Goal: Browse casually

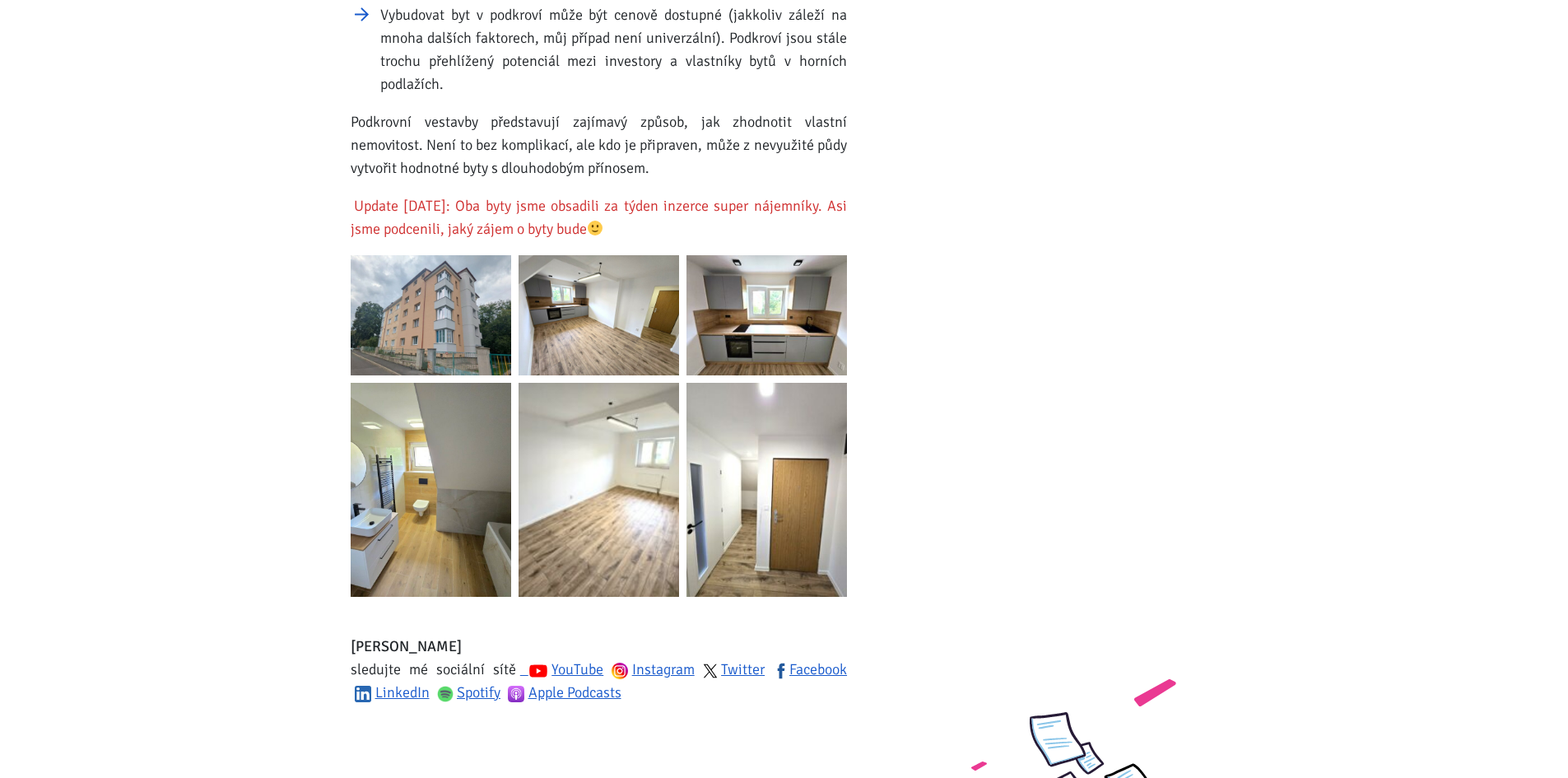
scroll to position [2551, 0]
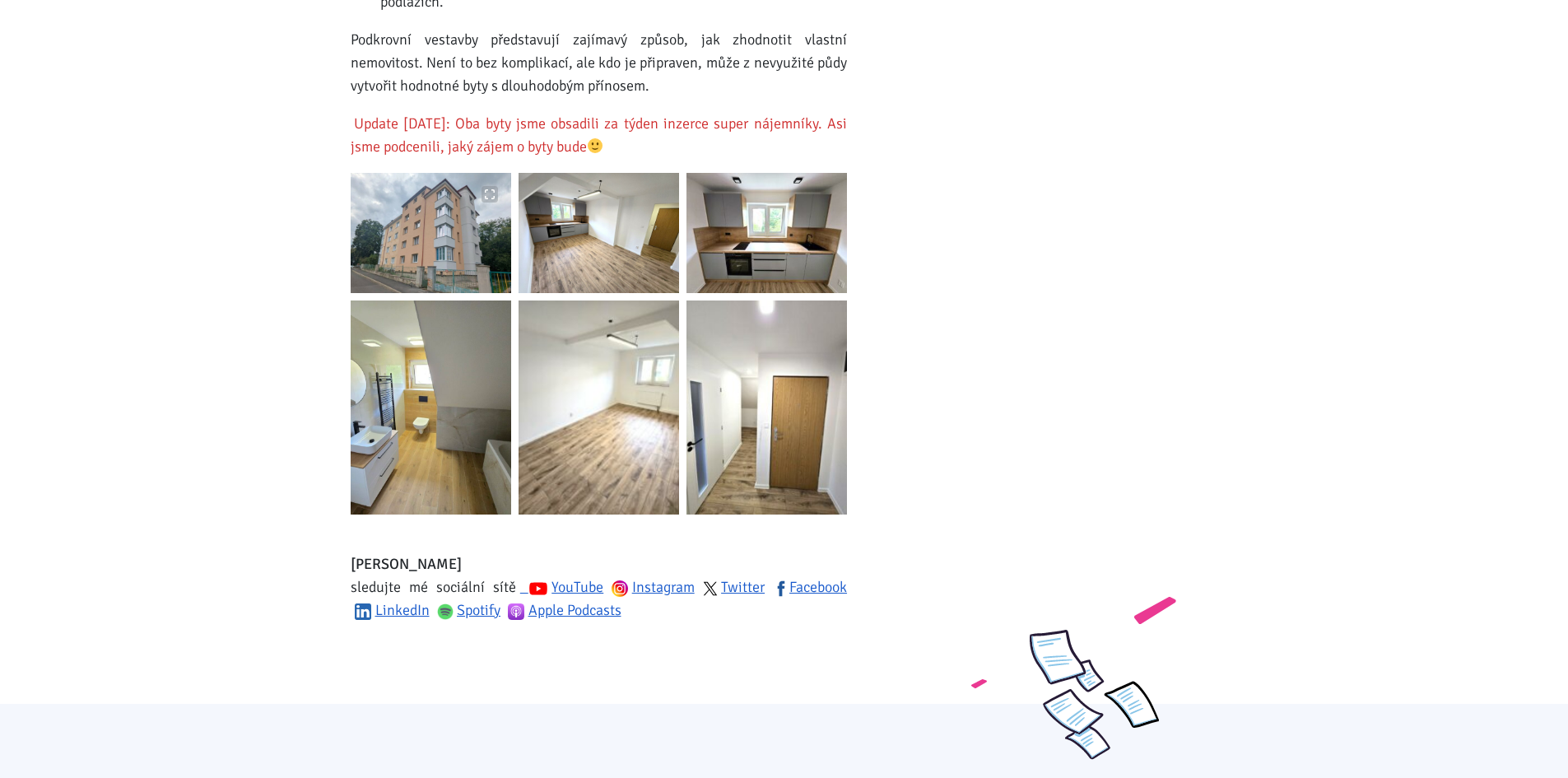
click at [425, 242] on img at bounding box center [431, 233] width 160 height 120
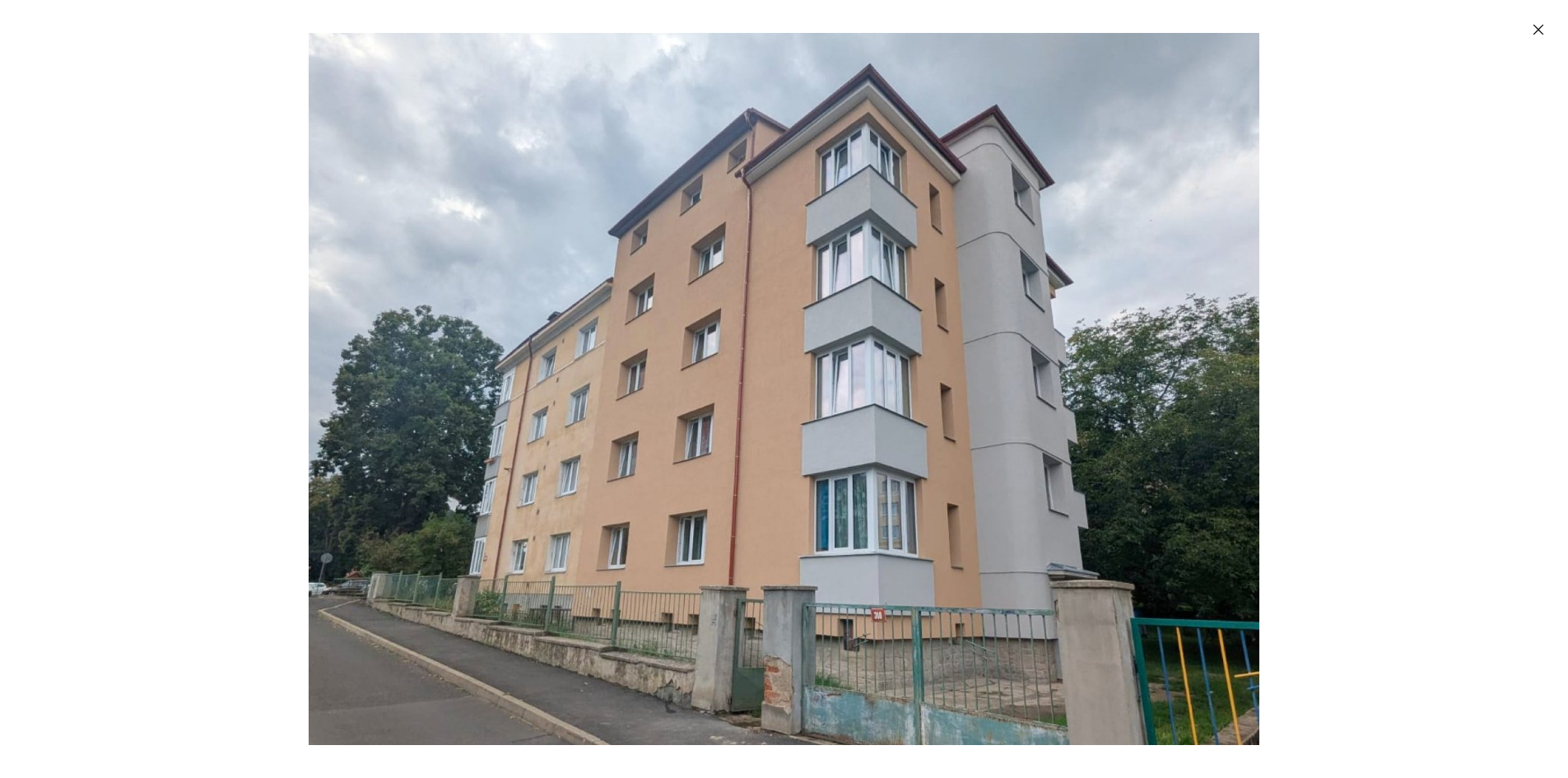
click at [1013, 397] on img "Enlarged image" at bounding box center [784, 388] width 950 height 711
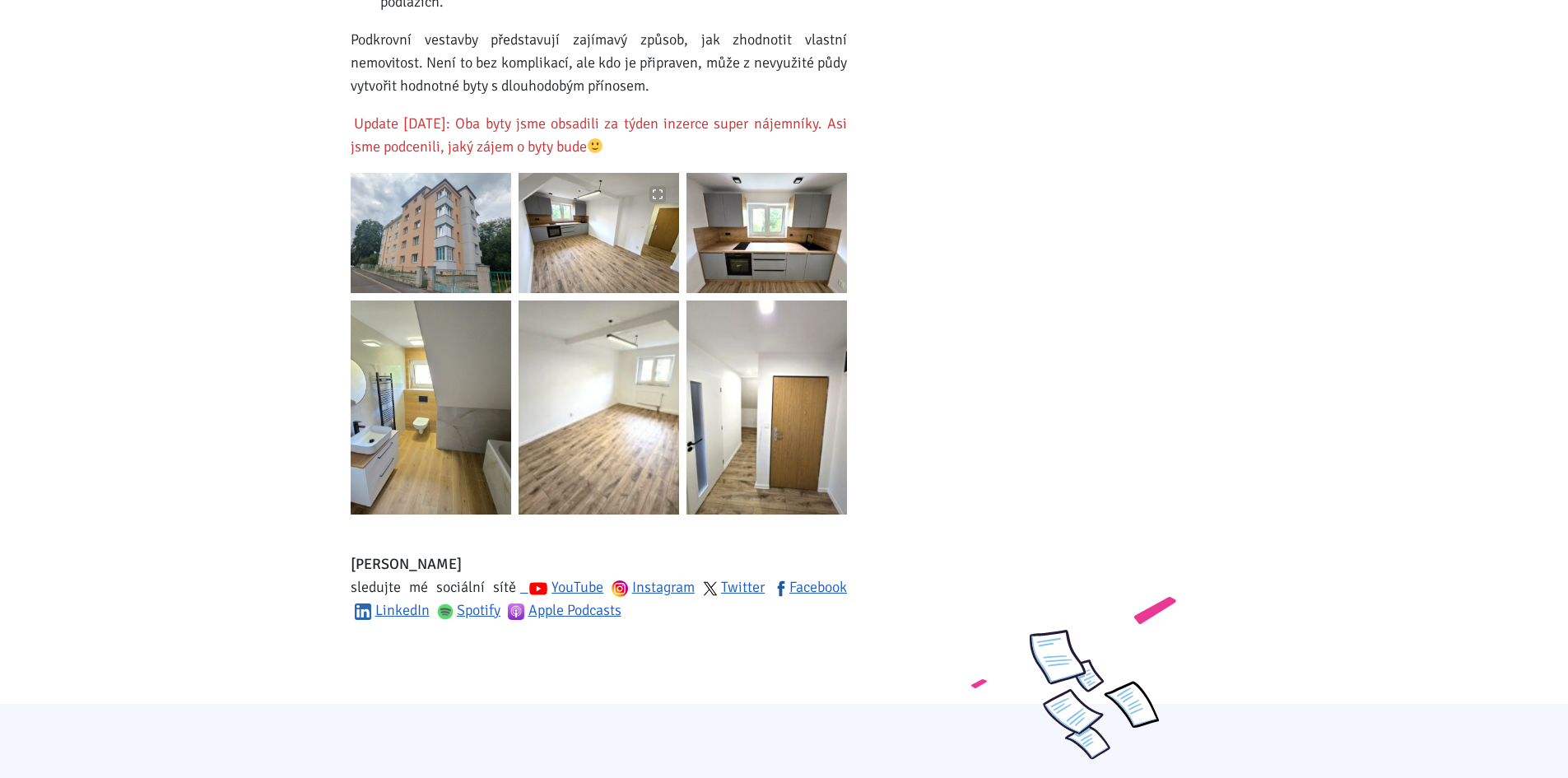
click at [643, 240] on img at bounding box center [599, 233] width 160 height 120
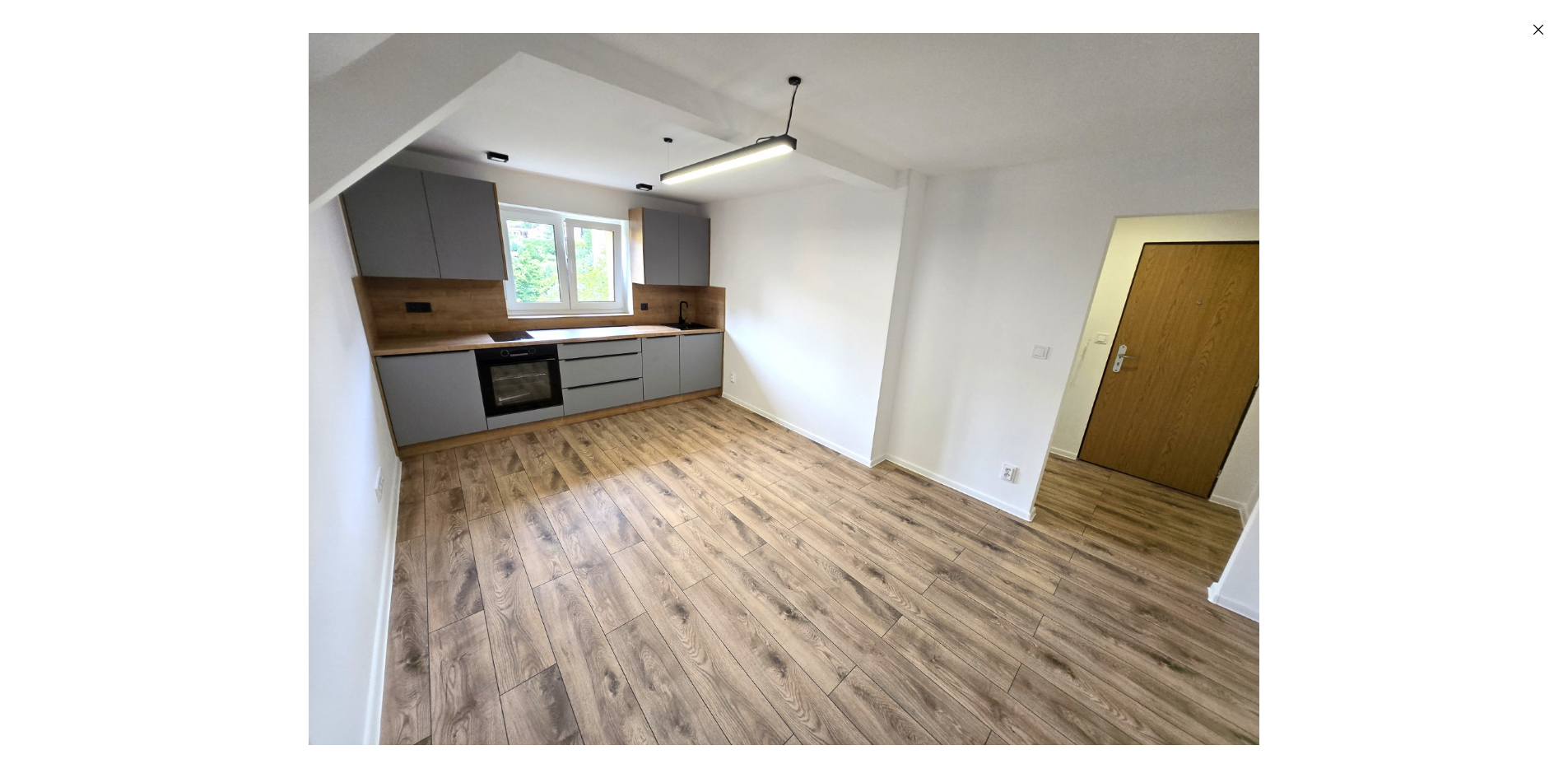
click at [826, 349] on img "Enlarged image" at bounding box center [784, 388] width 950 height 711
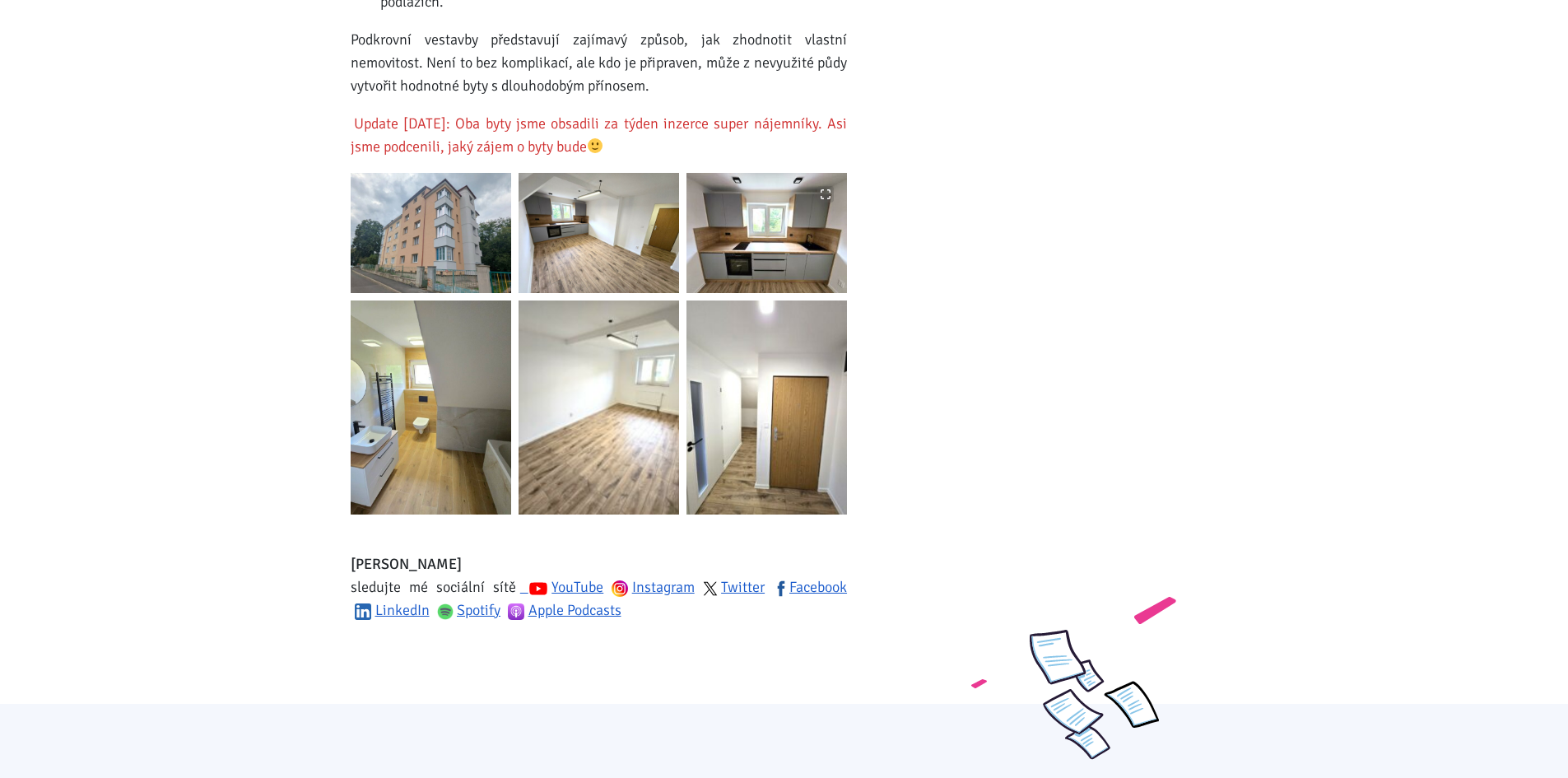
click at [819, 227] on img at bounding box center [766, 233] width 160 height 120
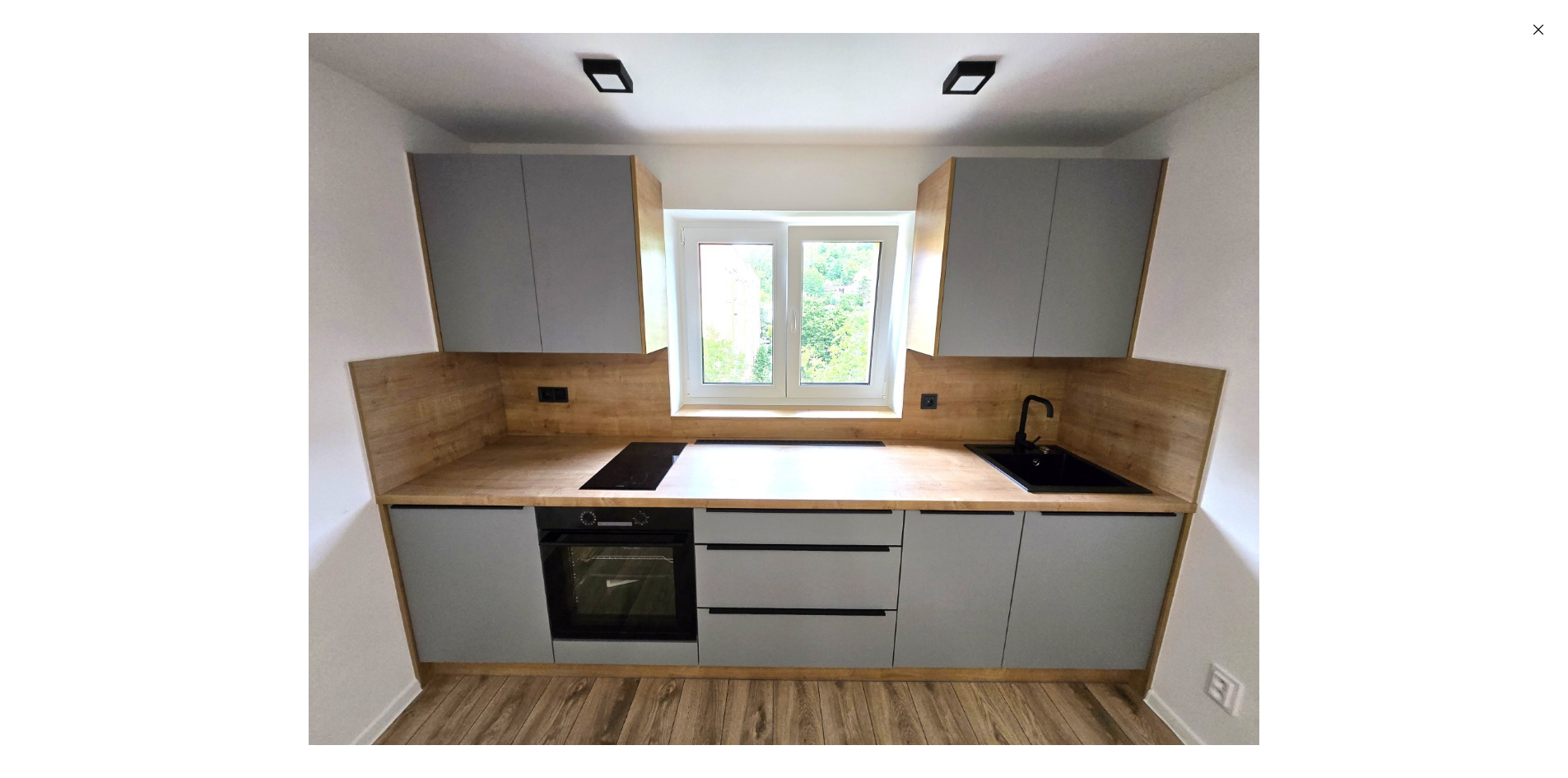
click at [819, 227] on img "Enlarged image" at bounding box center [784, 388] width 950 height 711
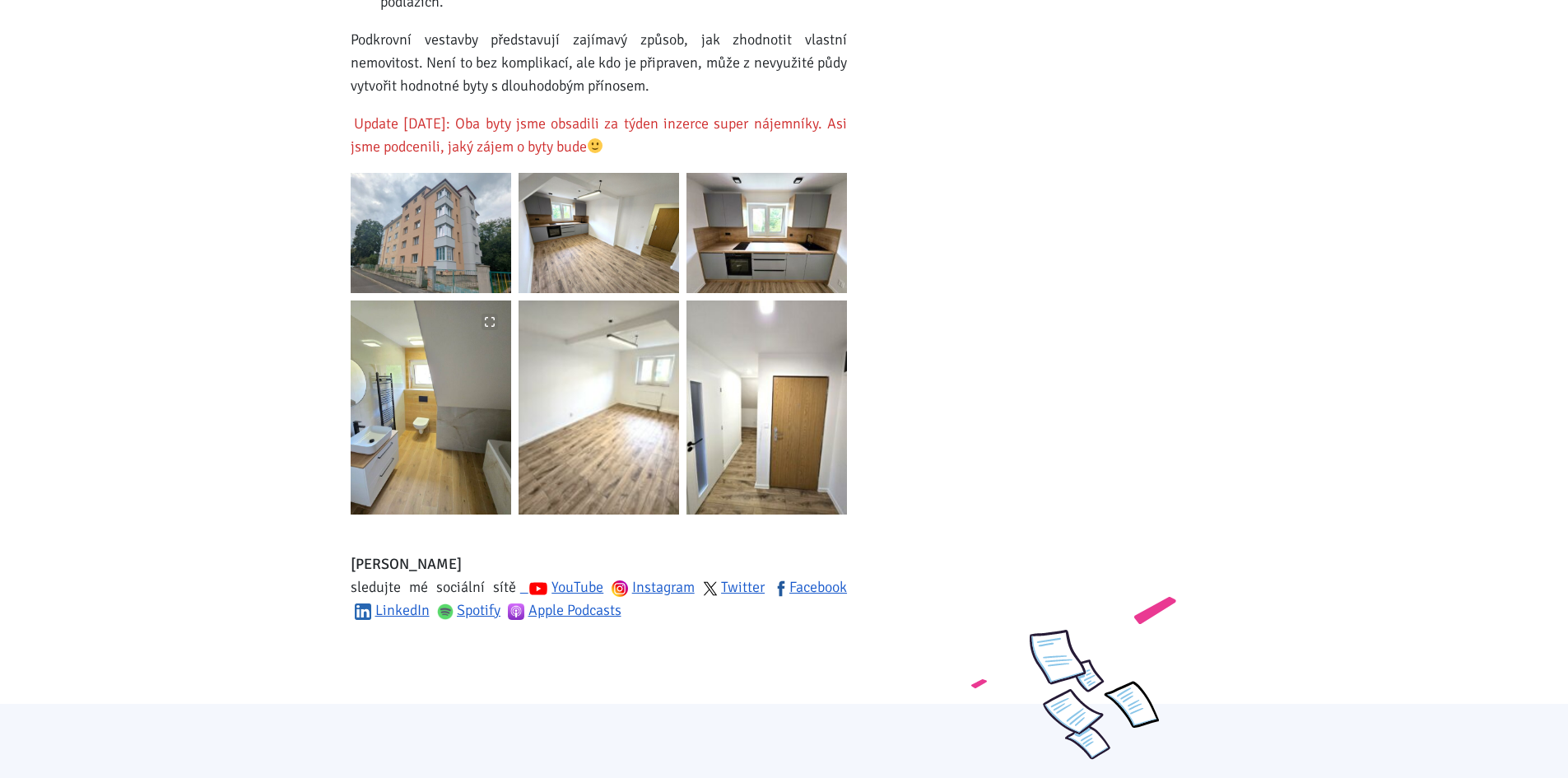
click at [378, 351] on img at bounding box center [431, 407] width 160 height 214
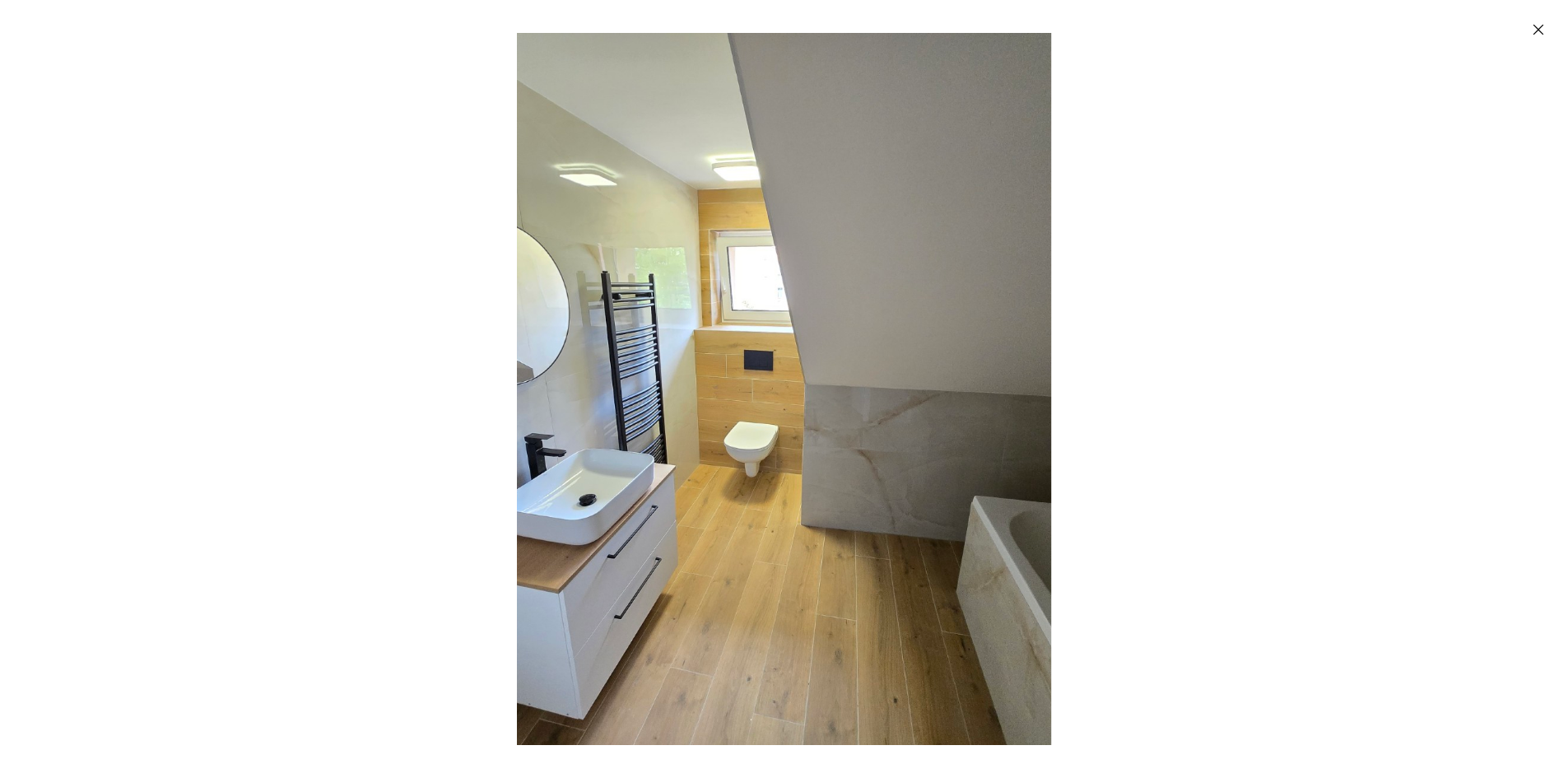
click at [641, 350] on img "Enlarged image" at bounding box center [784, 388] width 950 height 711
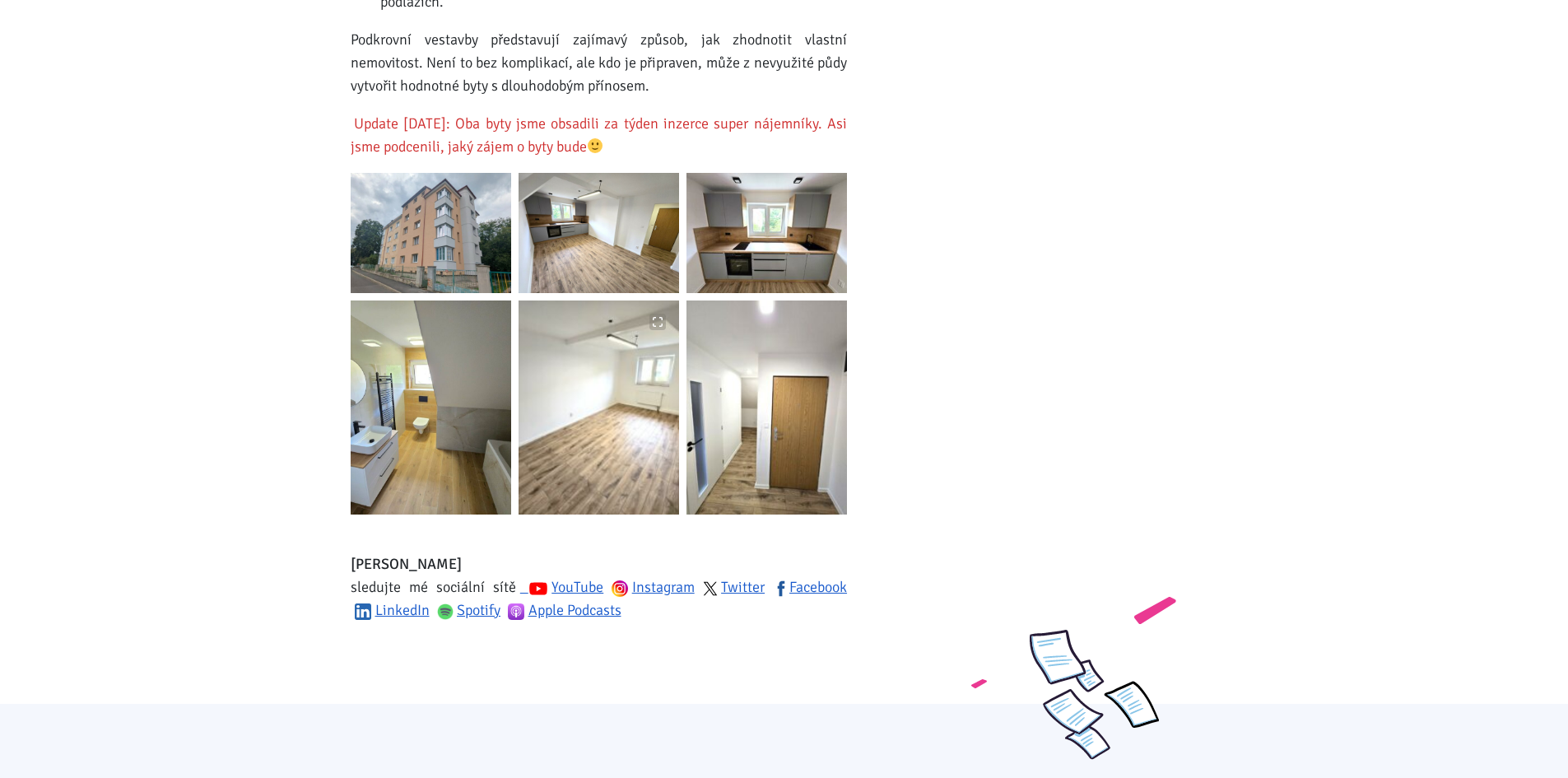
click at [642, 369] on img at bounding box center [599, 407] width 160 height 214
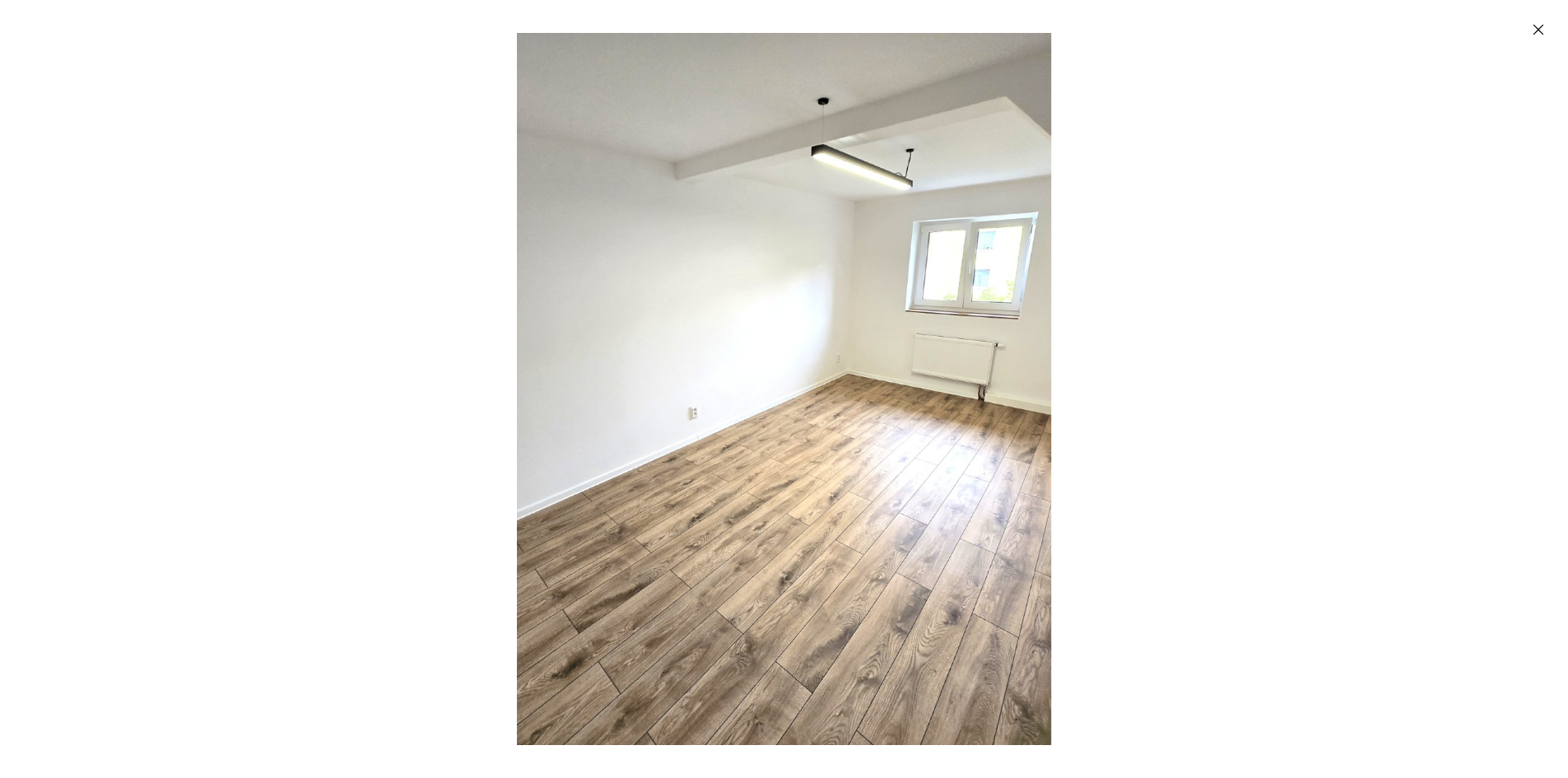
click at [692, 365] on img "Enlarged image" at bounding box center [784, 388] width 950 height 711
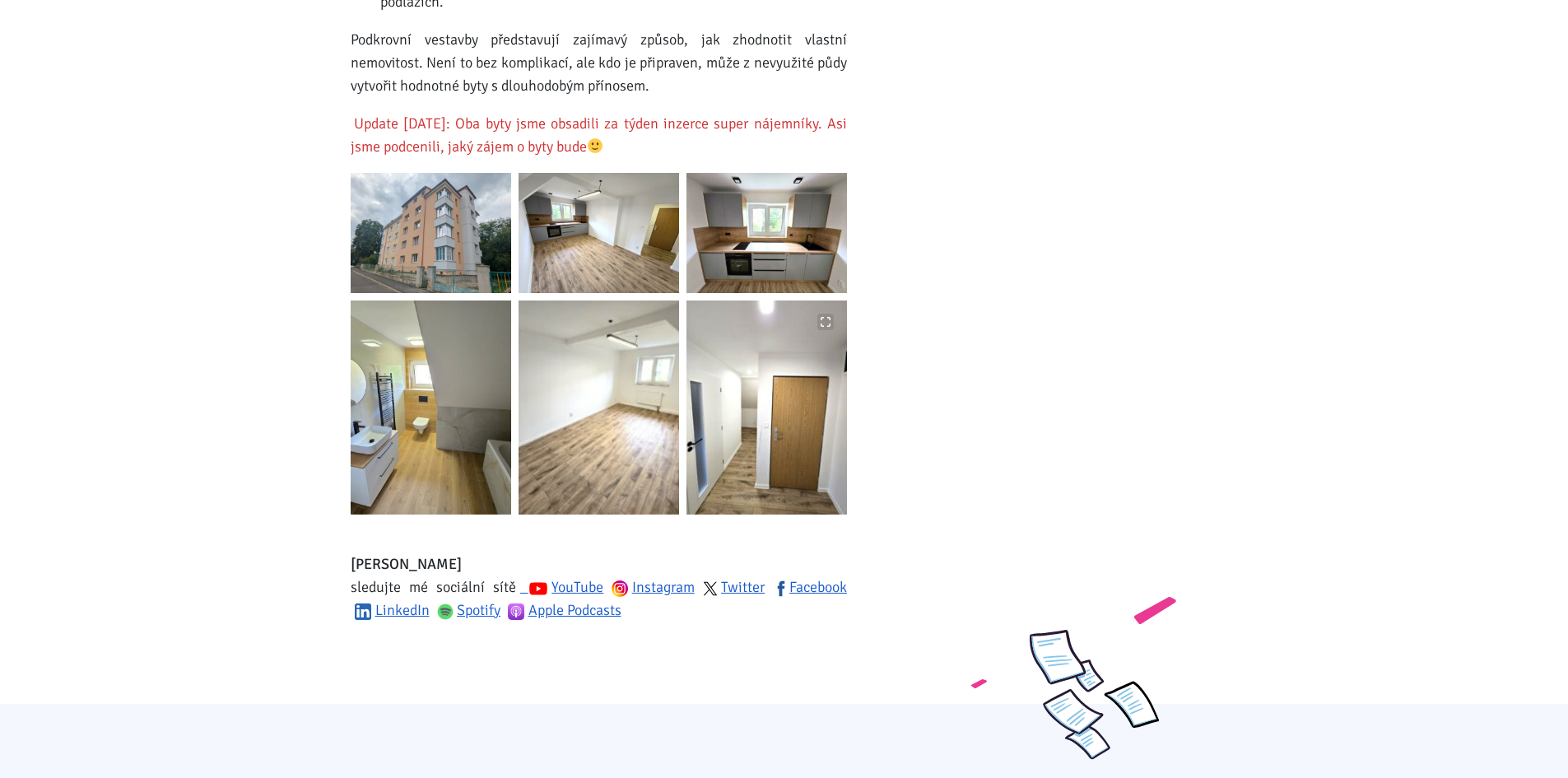
click at [803, 399] on img at bounding box center [766, 407] width 160 height 214
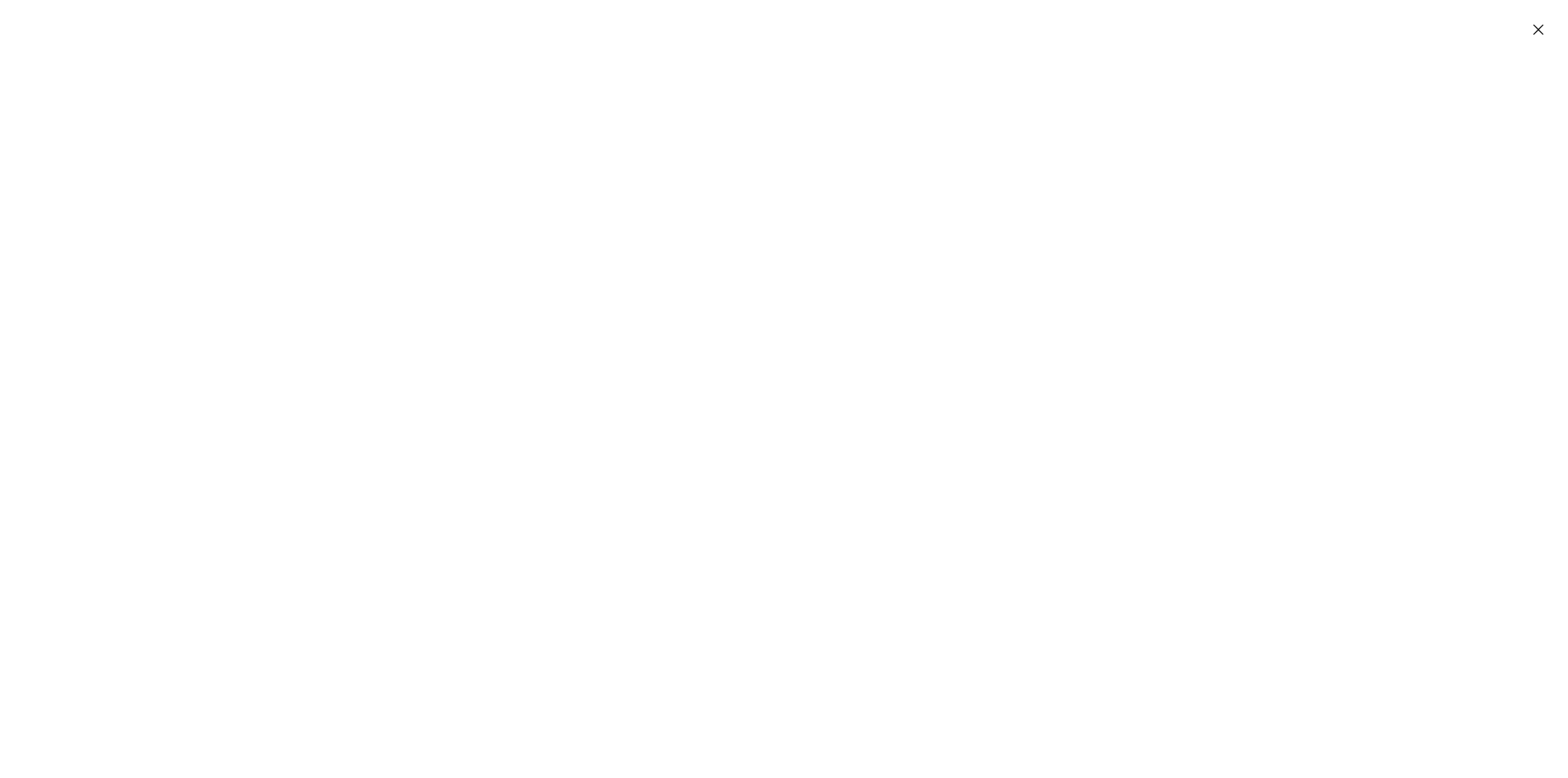
click at [1532, 26] on icon "Zavřít" at bounding box center [1538, 29] width 16 height 16
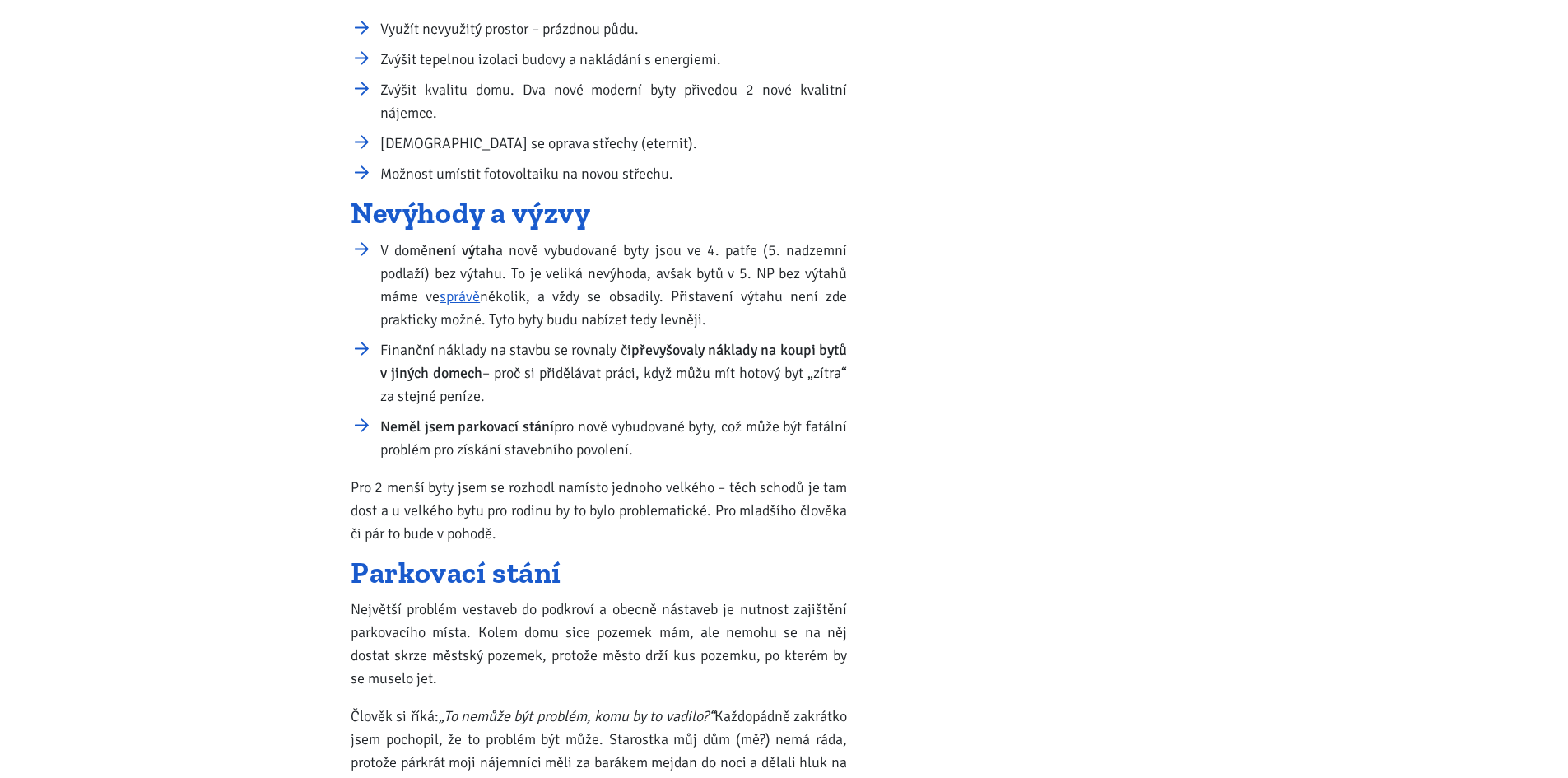
scroll to position [988, 0]
